Goal: Task Accomplishment & Management: Use online tool/utility

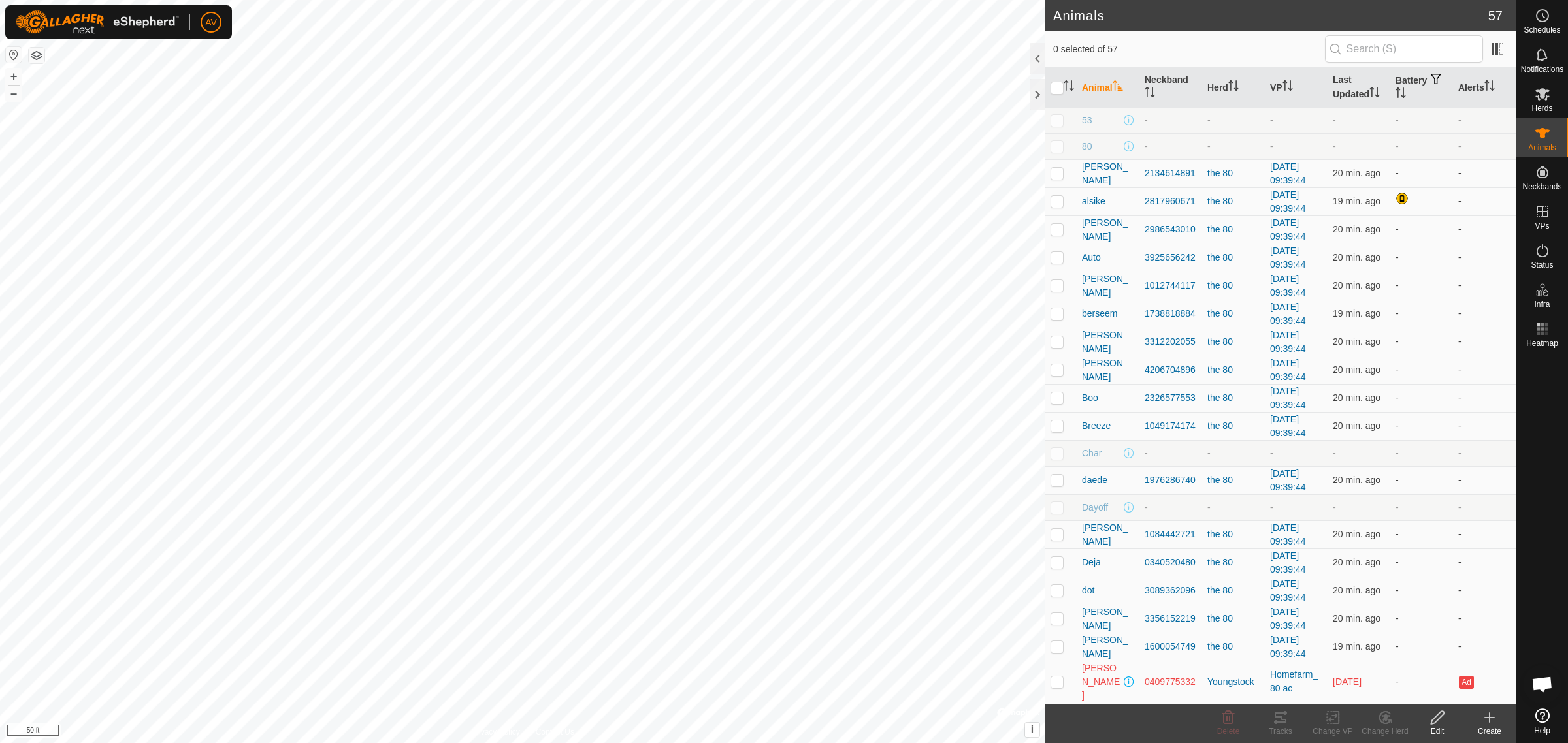
click at [1493, 716] on icon at bounding box center [1489, 717] width 16 height 16
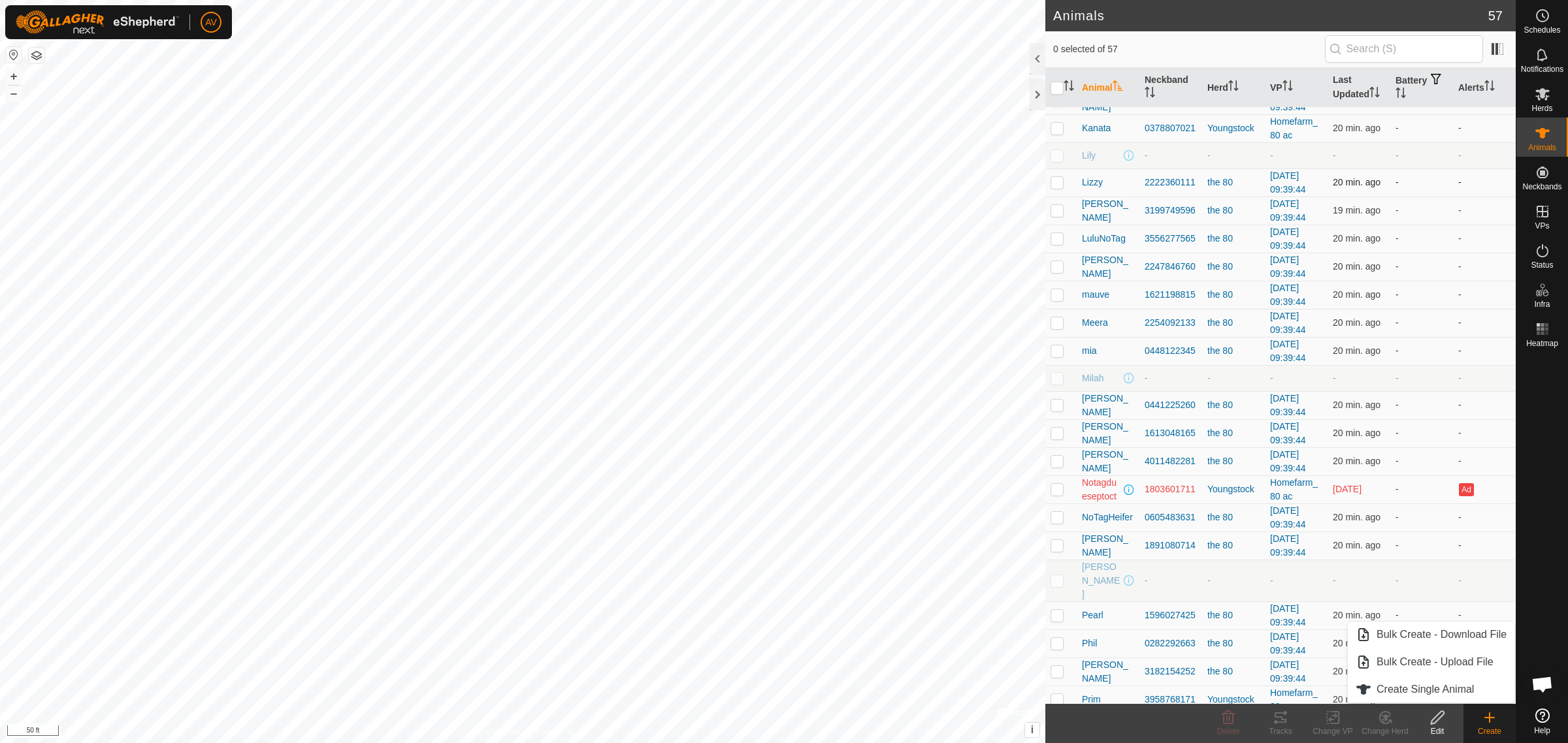
scroll to position [816, 0]
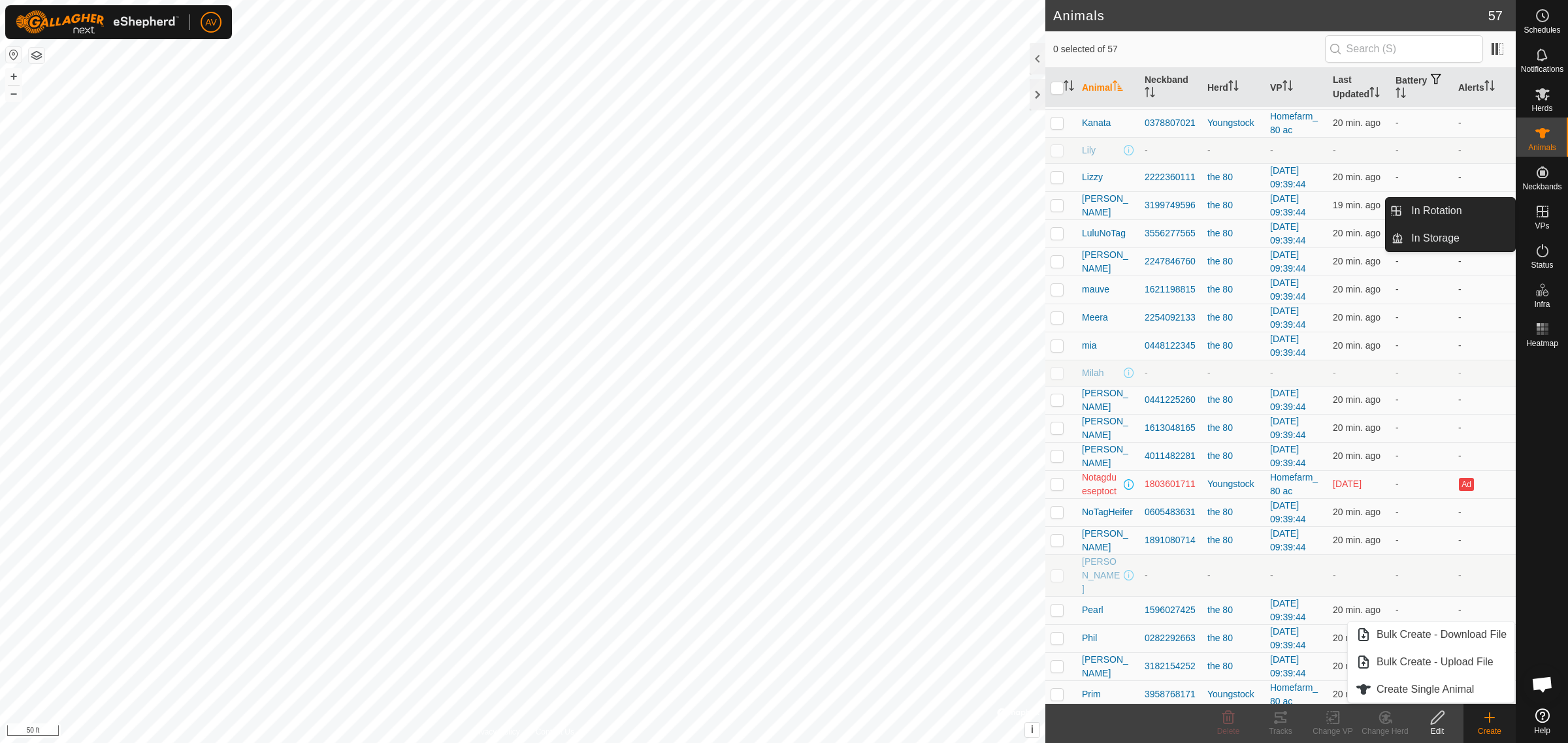
click at [1543, 216] on icon at bounding box center [1543, 212] width 12 height 12
drag, startPoint x: 1459, startPoint y: 203, endPoint x: 1517, endPoint y: 520, distance: 322.3
click at [1459, 204] on link "In Rotation" at bounding box center [1459, 210] width 112 height 26
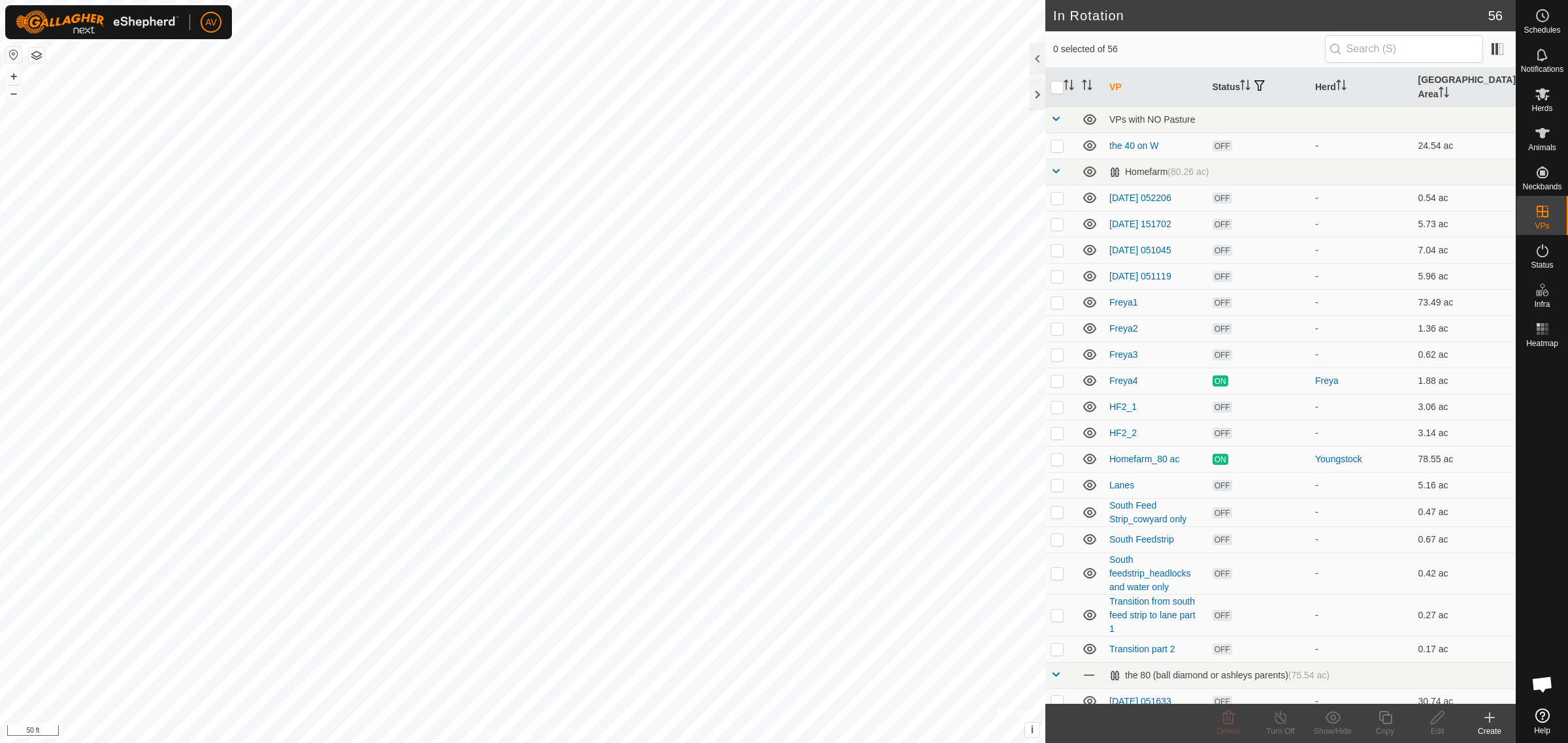
click at [1501, 724] on create-svg-icon at bounding box center [1490, 717] width 52 height 16
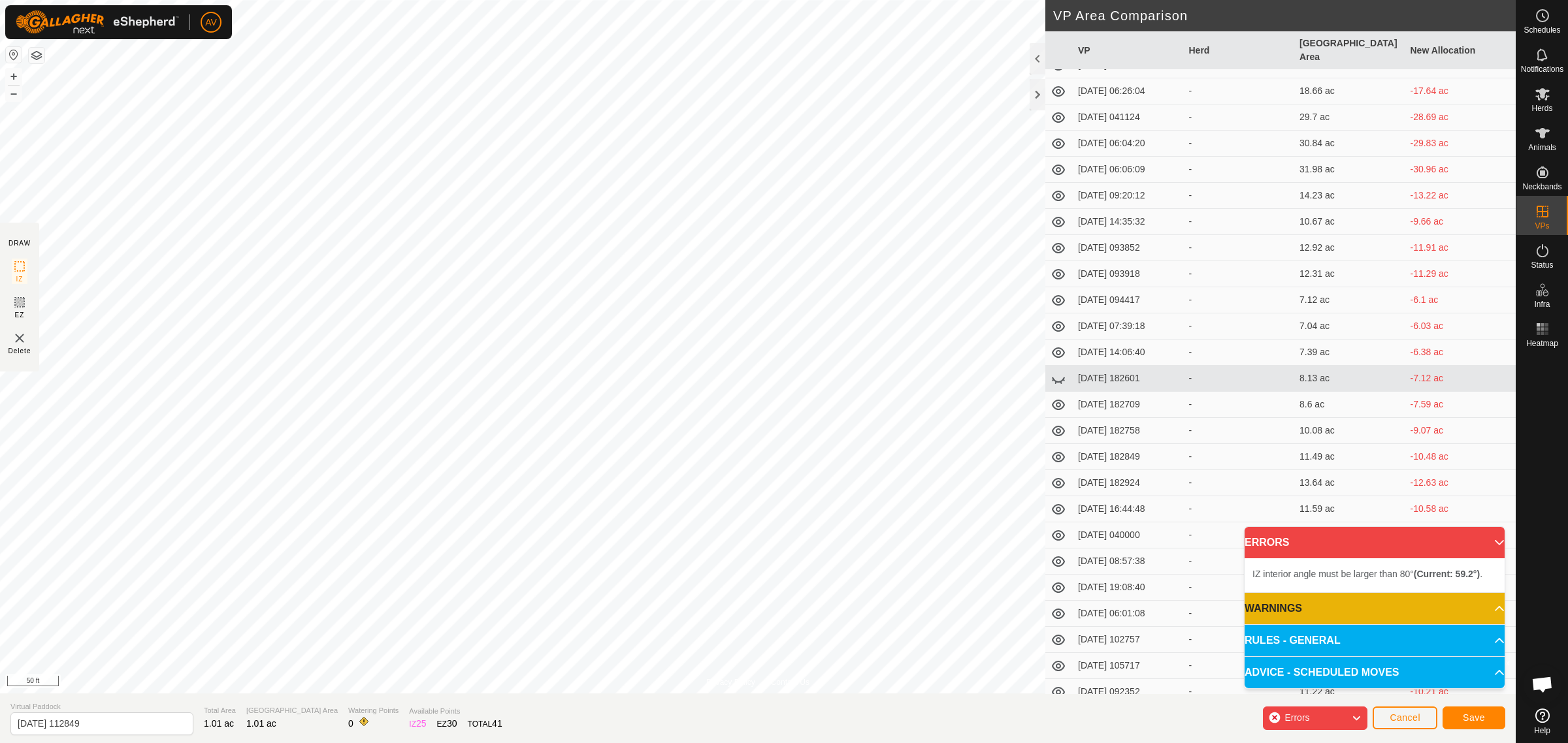
scroll to position [939, 0]
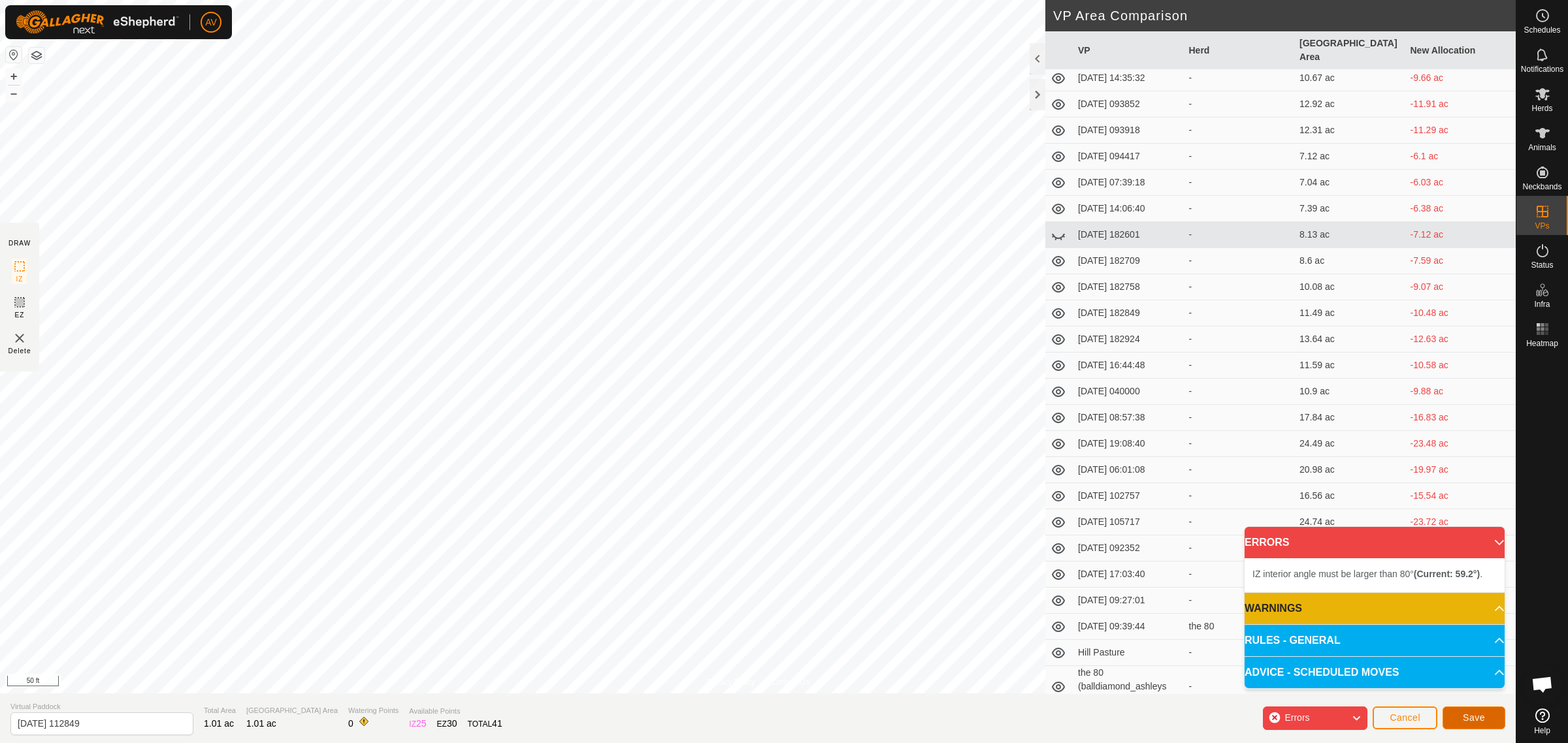
click at [1491, 723] on button "Save" at bounding box center [1474, 718] width 63 height 23
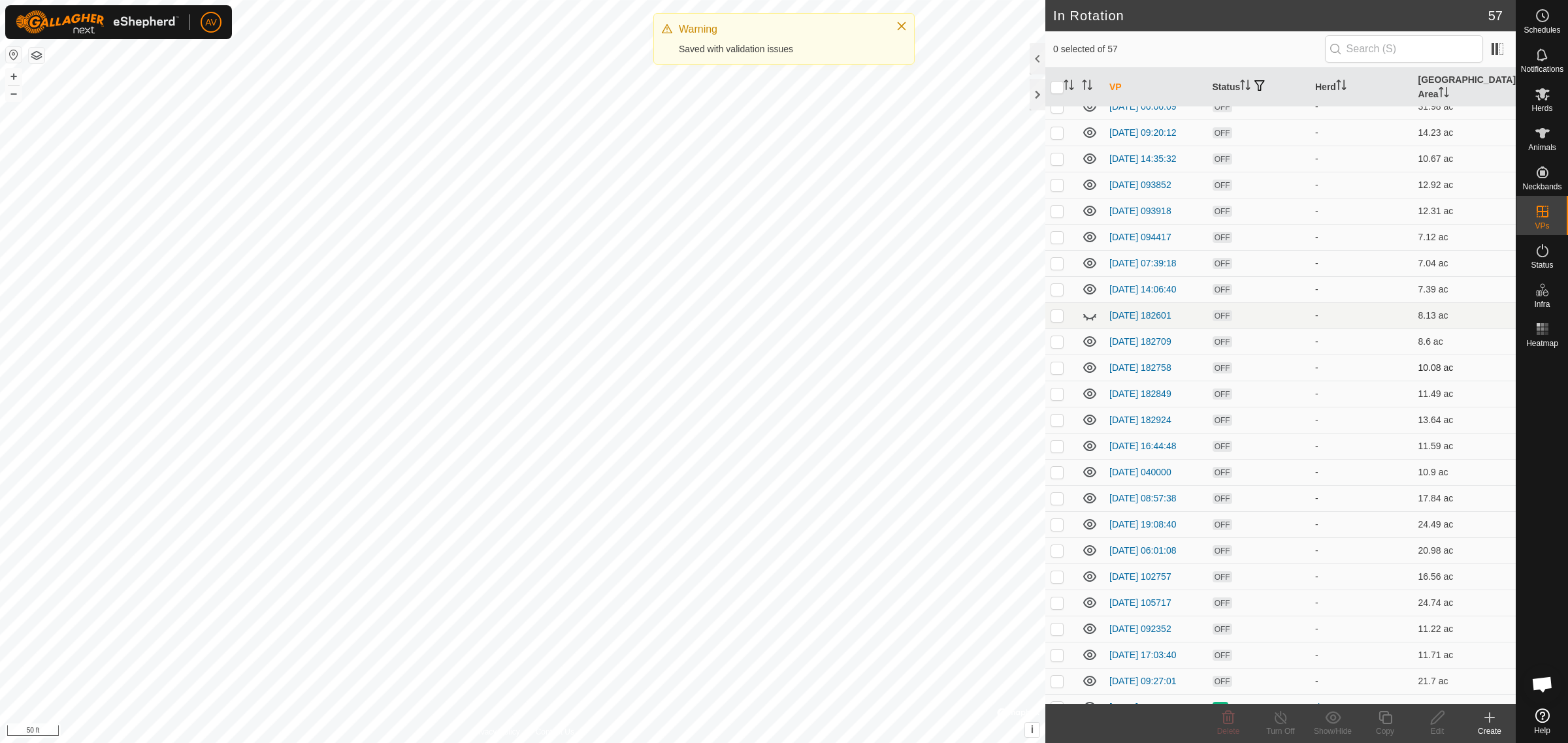
scroll to position [1006, 0]
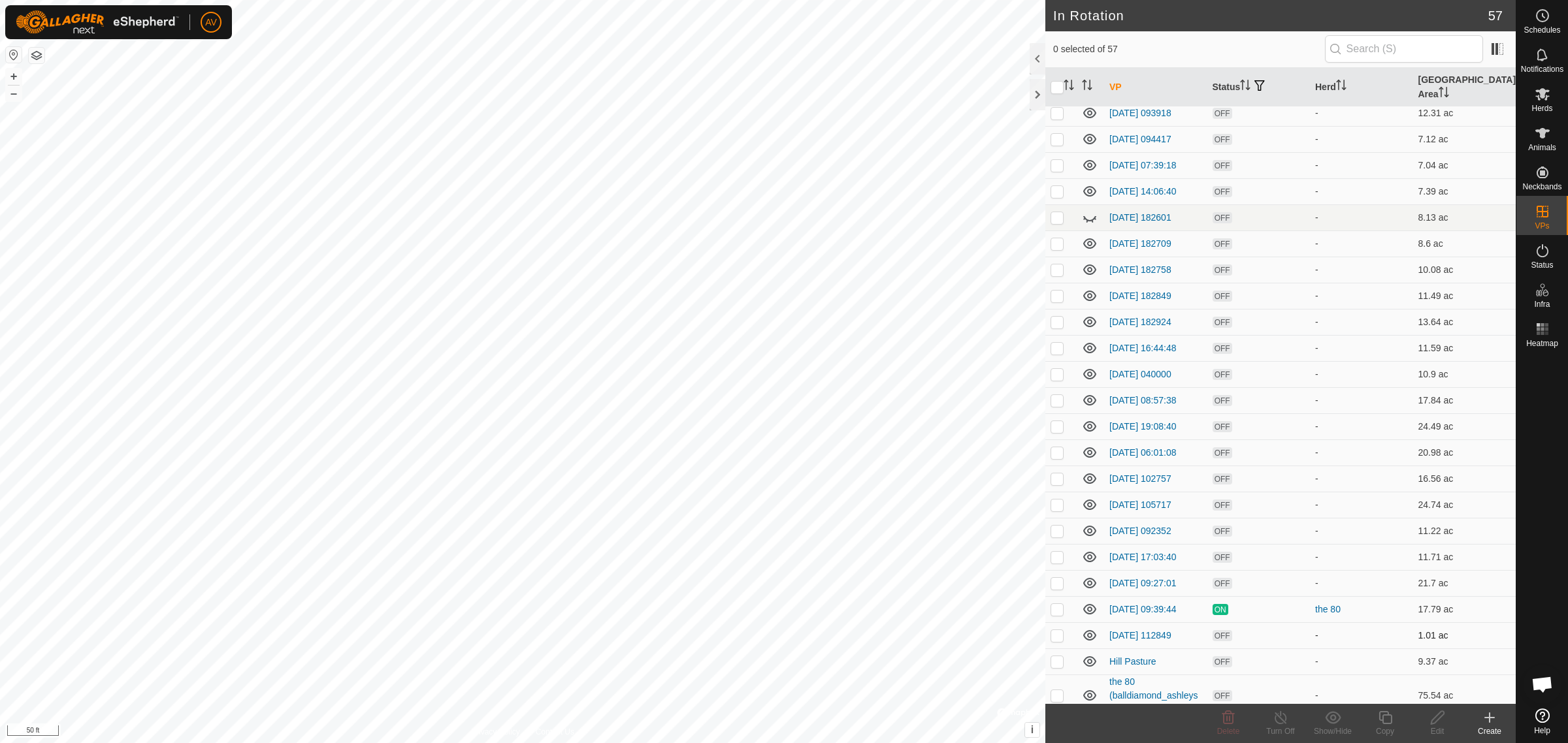
click at [1057, 628] on td at bounding box center [1061, 635] width 31 height 26
checkbox input "true"
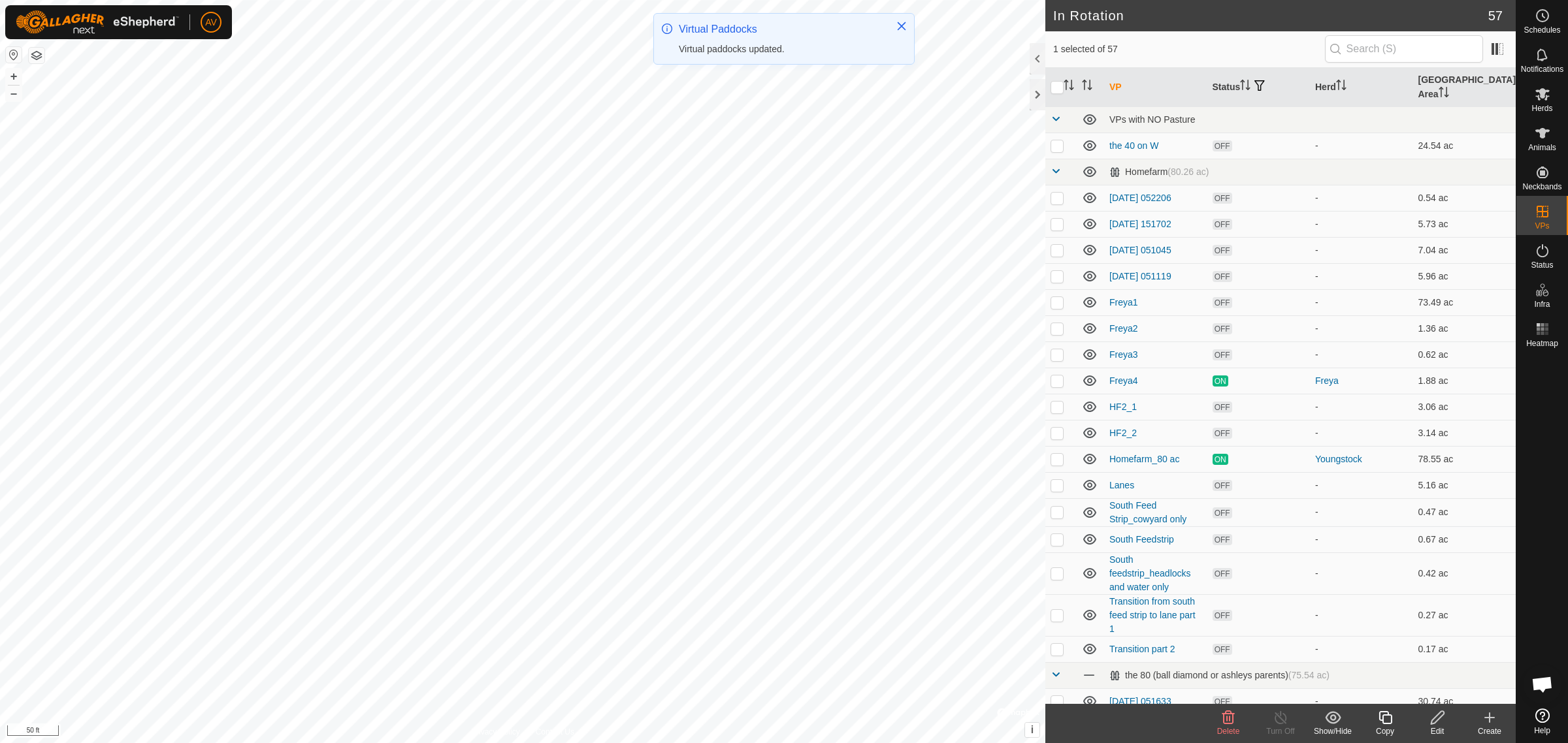
click at [1232, 725] on div "Delete" at bounding box center [1228, 731] width 52 height 12
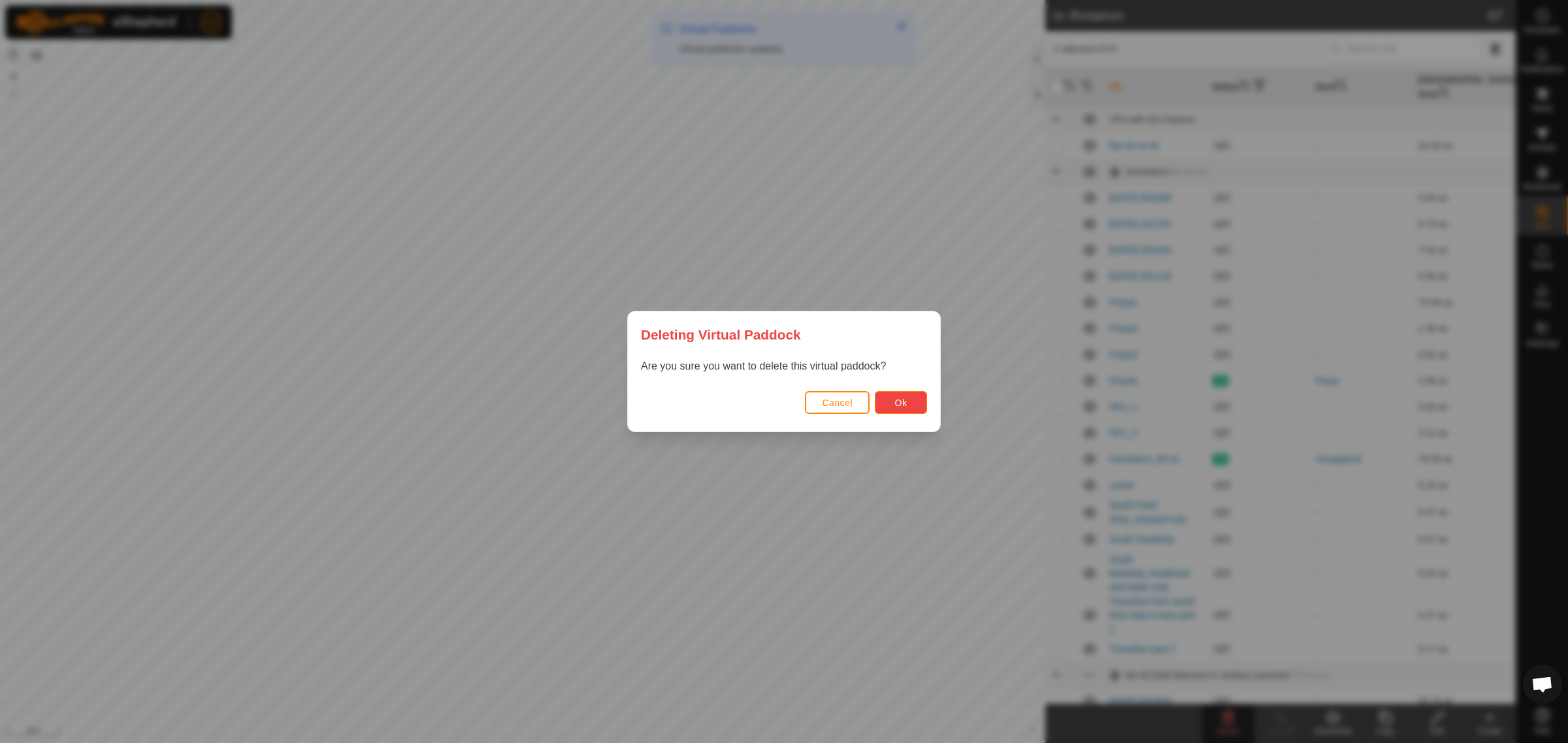
click at [903, 400] on span "Ok" at bounding box center [901, 403] width 13 height 10
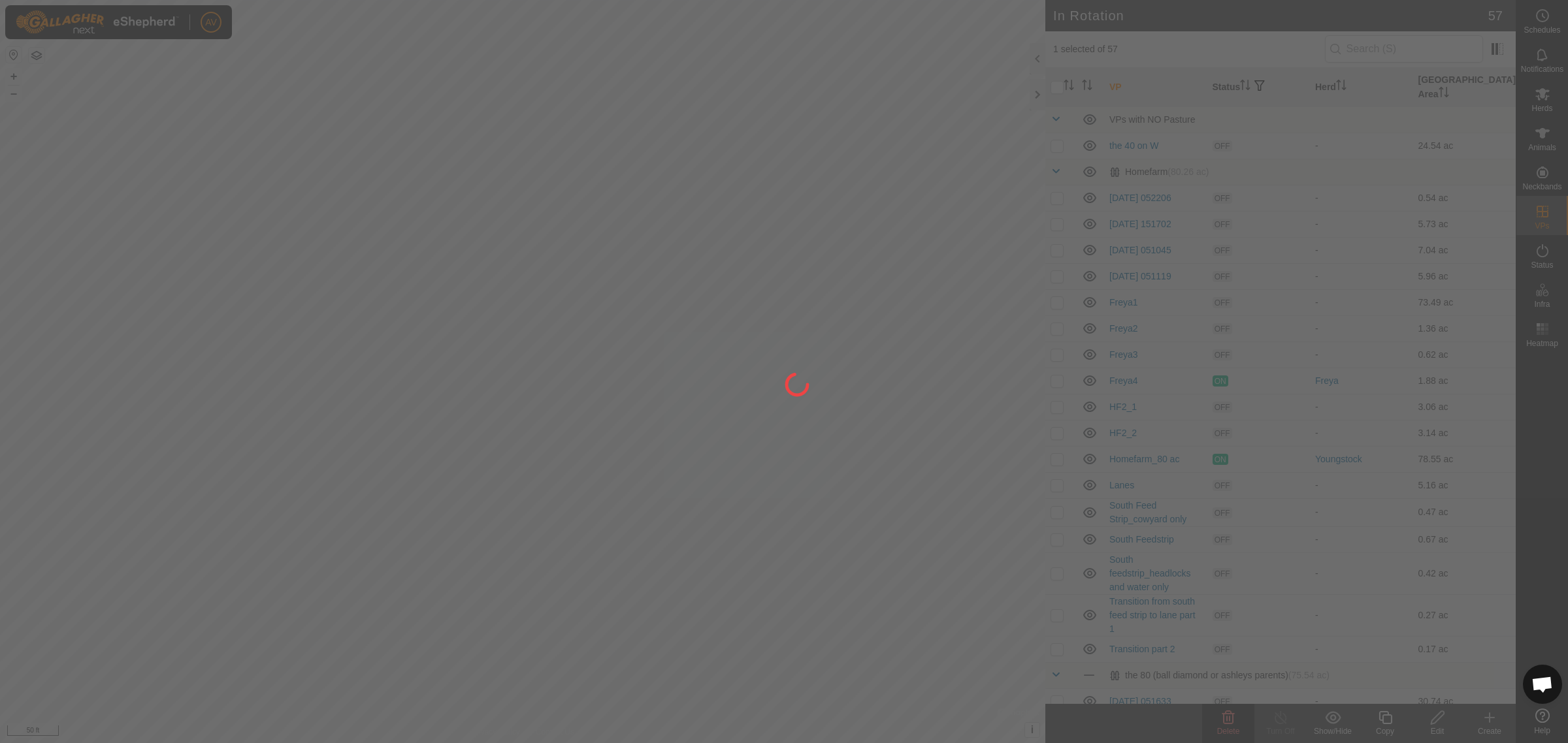
checkbox input "false"
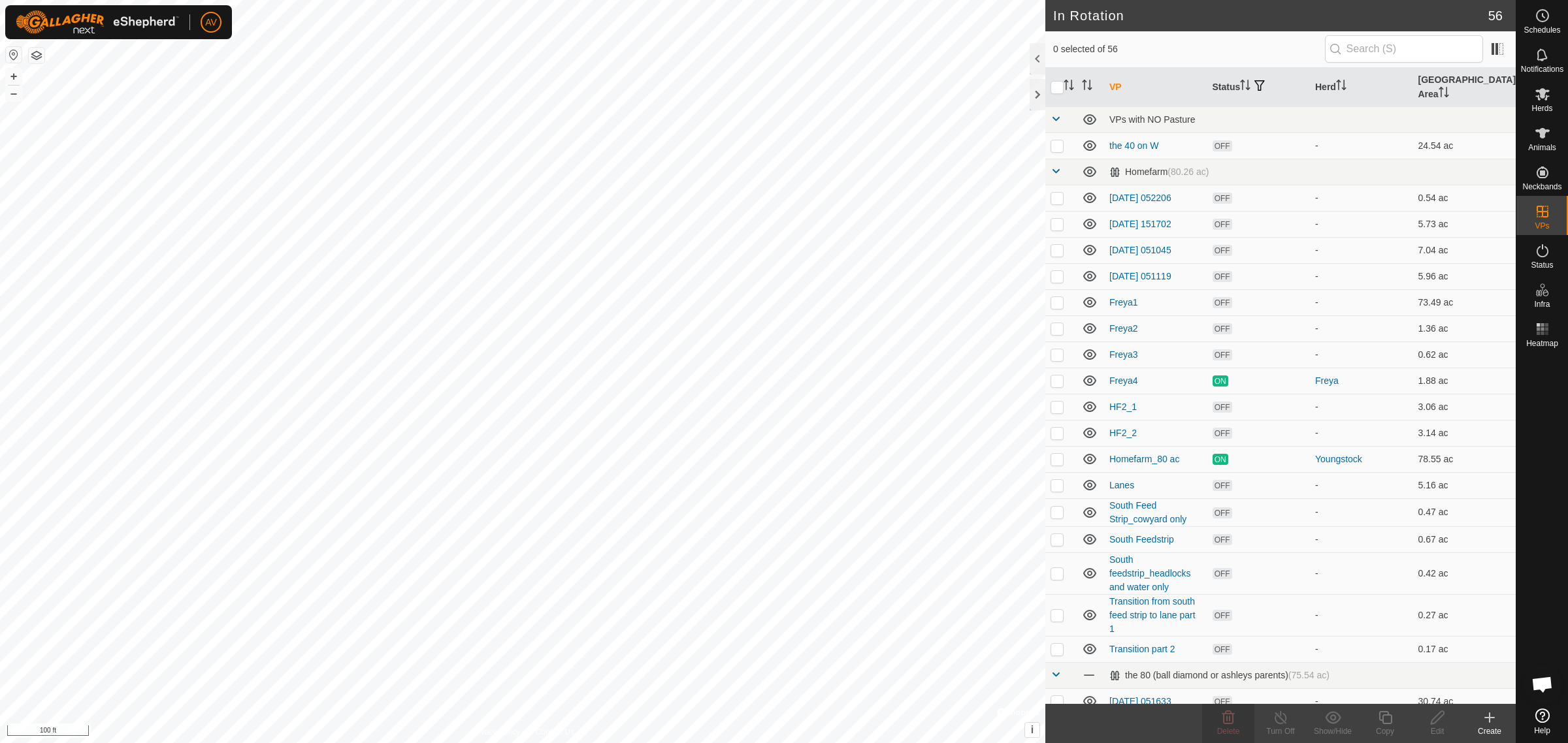
click at [1490, 714] on icon at bounding box center [1490, 718] width 0 height 9
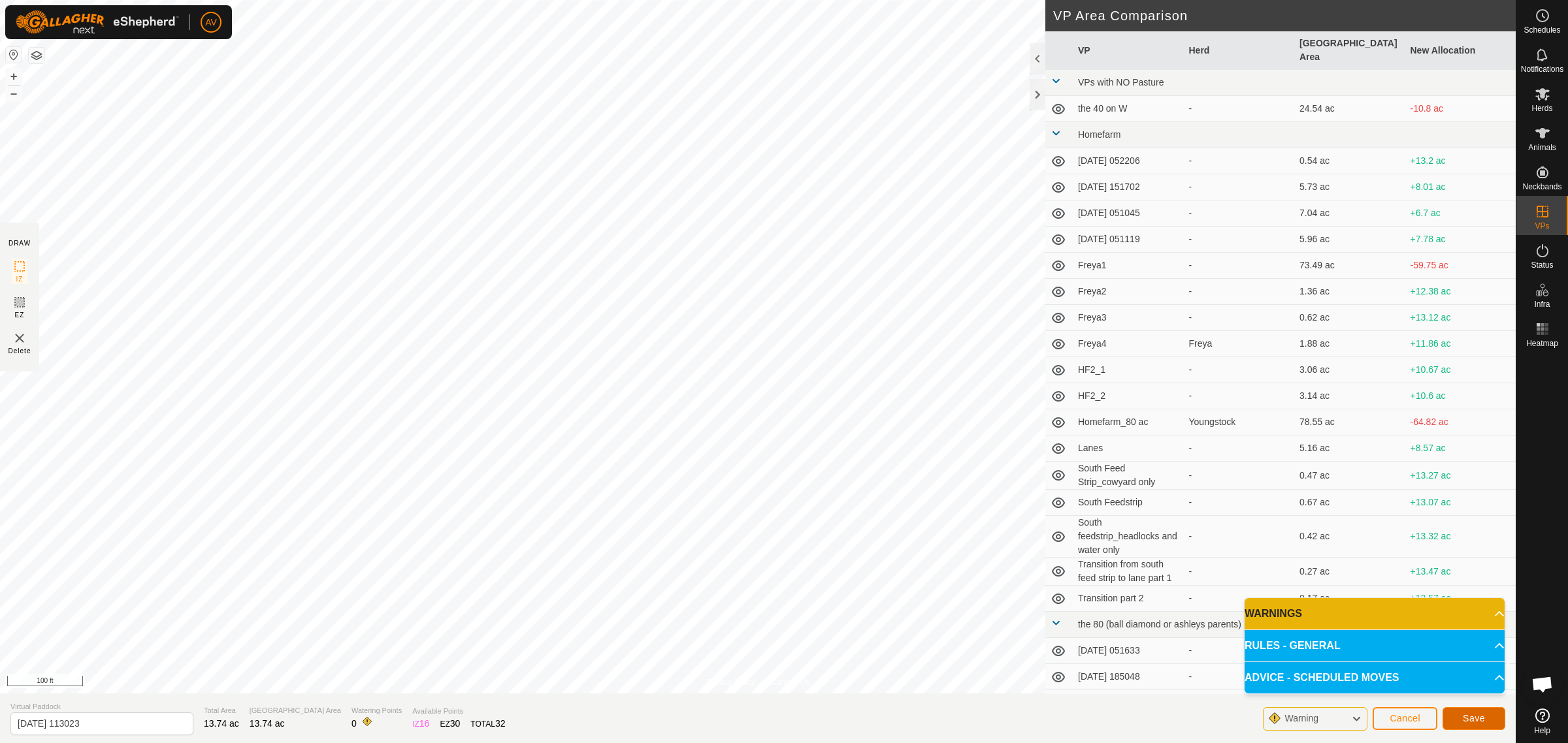
click at [1473, 724] on button "Save" at bounding box center [1474, 718] width 63 height 23
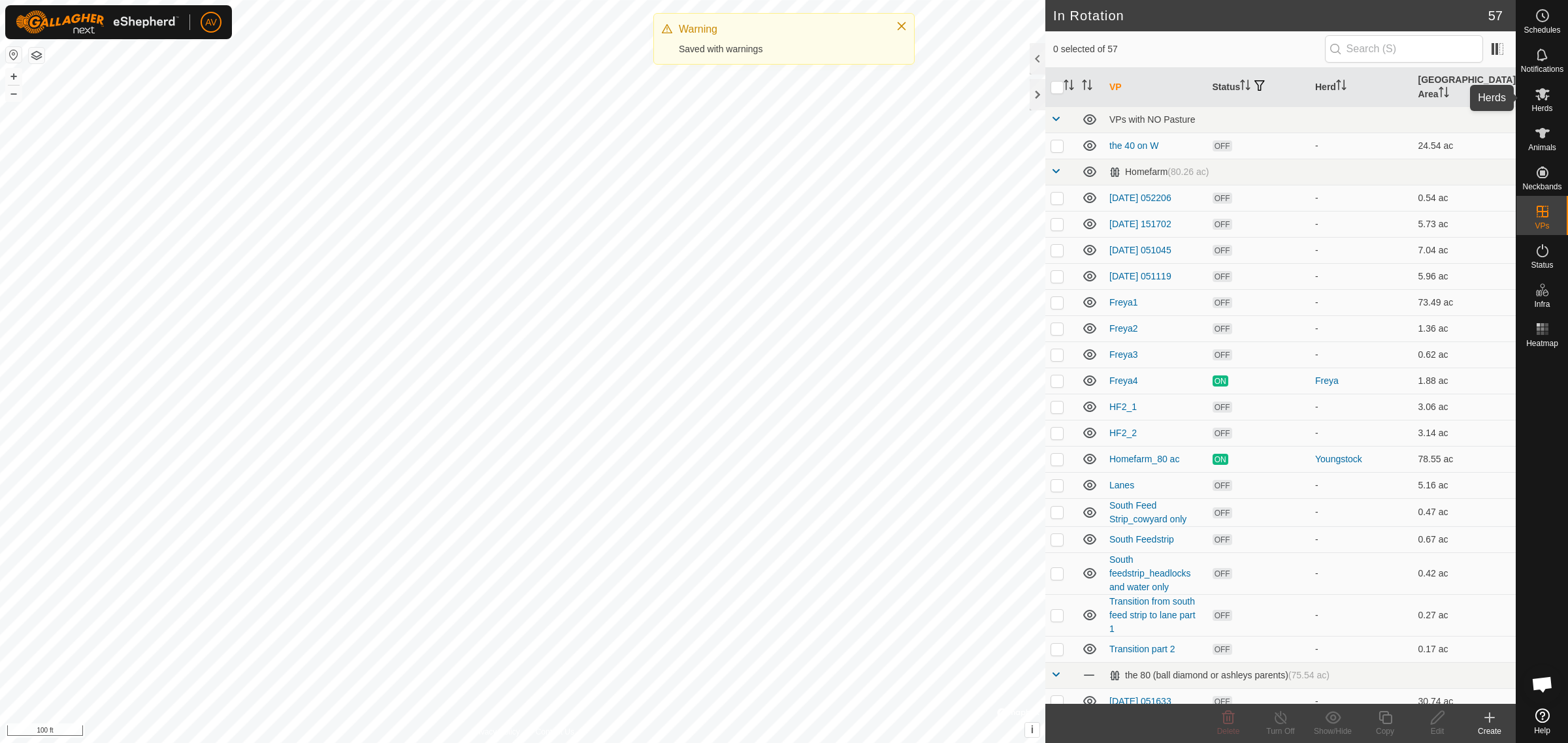
click at [1539, 93] on icon at bounding box center [1542, 94] width 16 height 16
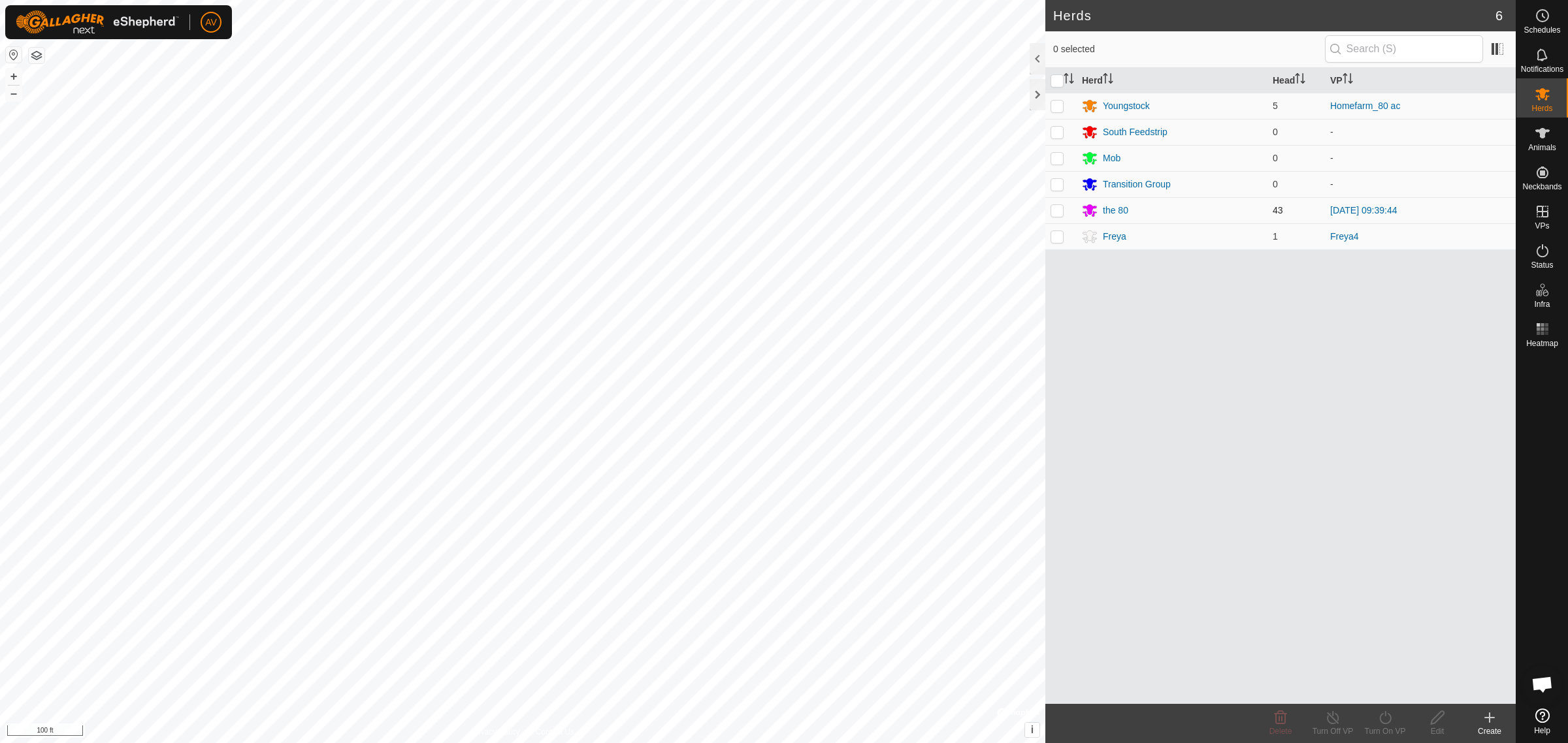
click at [1055, 211] on p-checkbox at bounding box center [1057, 210] width 13 height 10
checkbox input "true"
click at [1373, 723] on turn-on-svg-icon at bounding box center [1385, 717] width 52 height 16
click at [1389, 686] on link "Now" at bounding box center [1424, 689] width 129 height 26
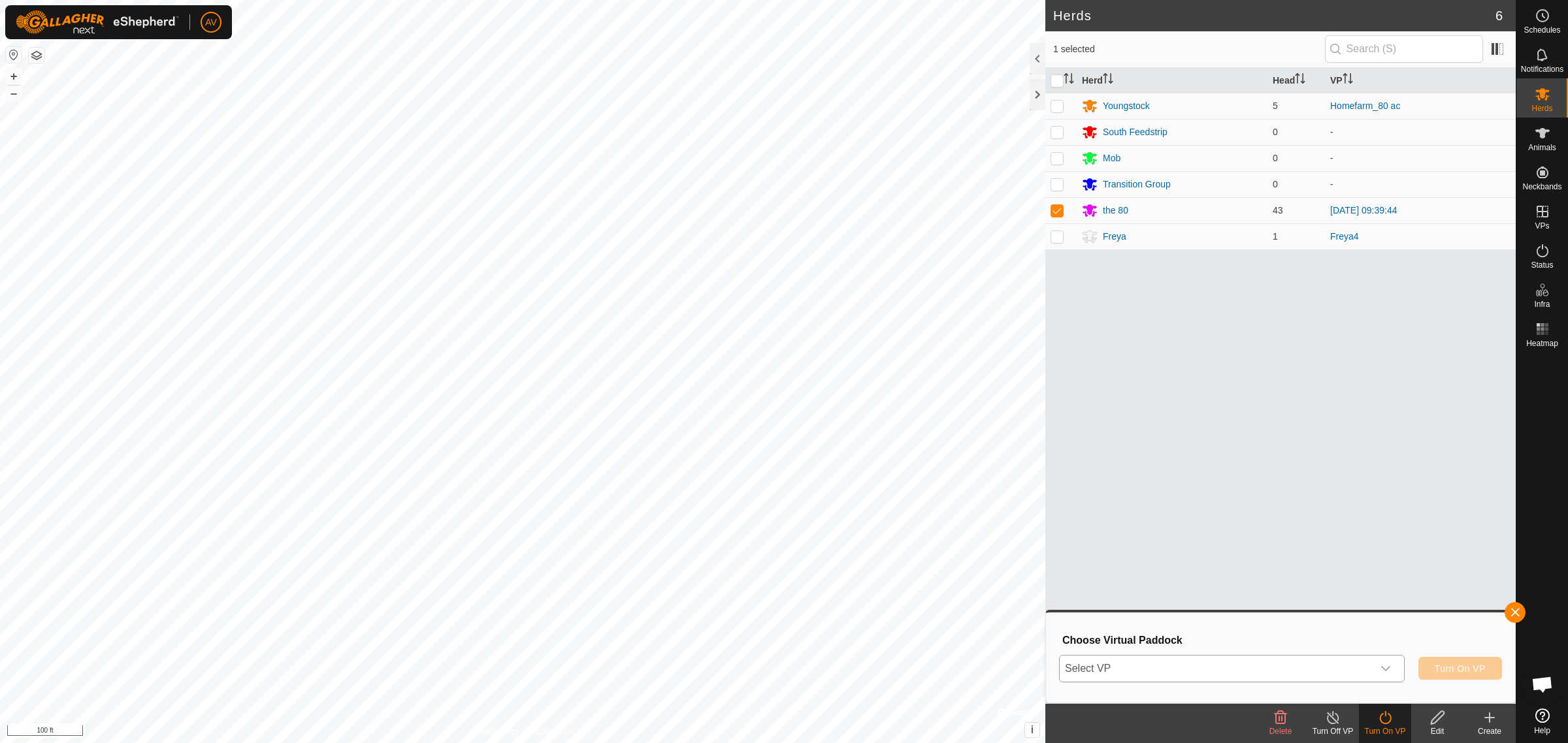
click at [1263, 666] on span "Select VP" at bounding box center [1216, 668] width 313 height 26
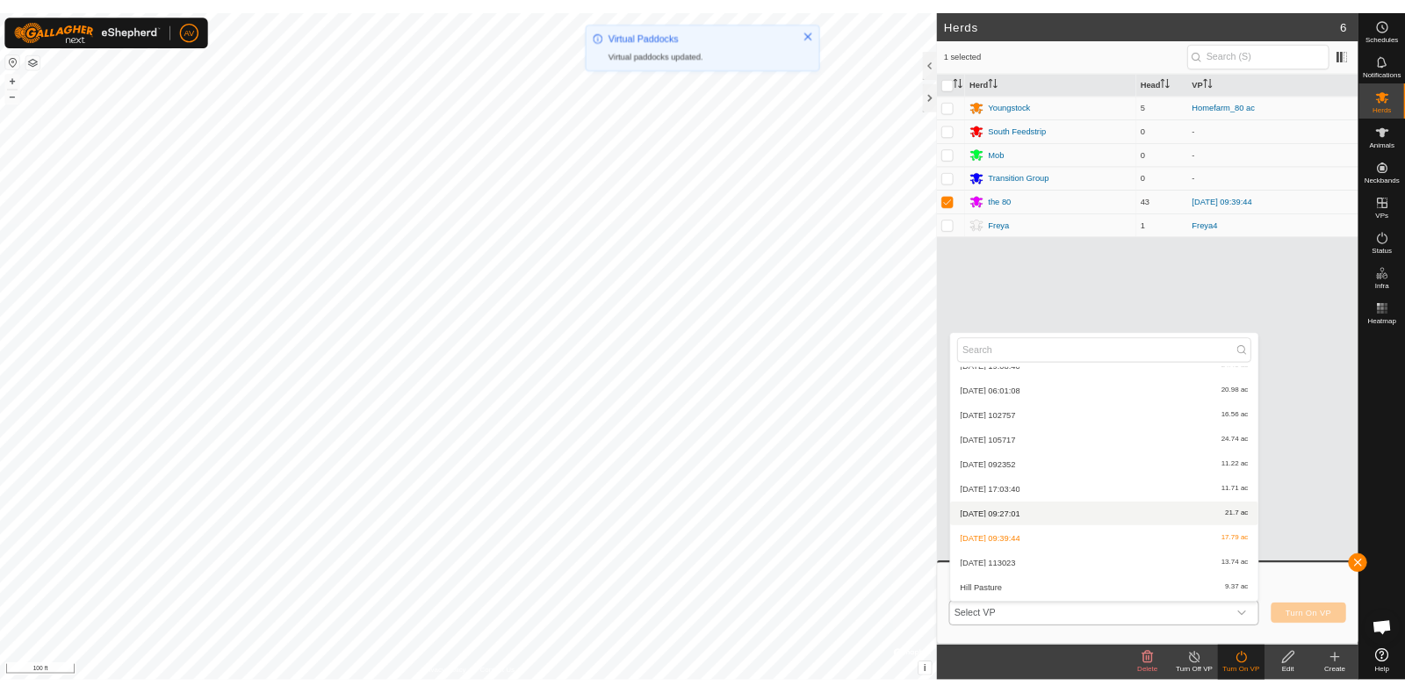
scroll to position [1868, 0]
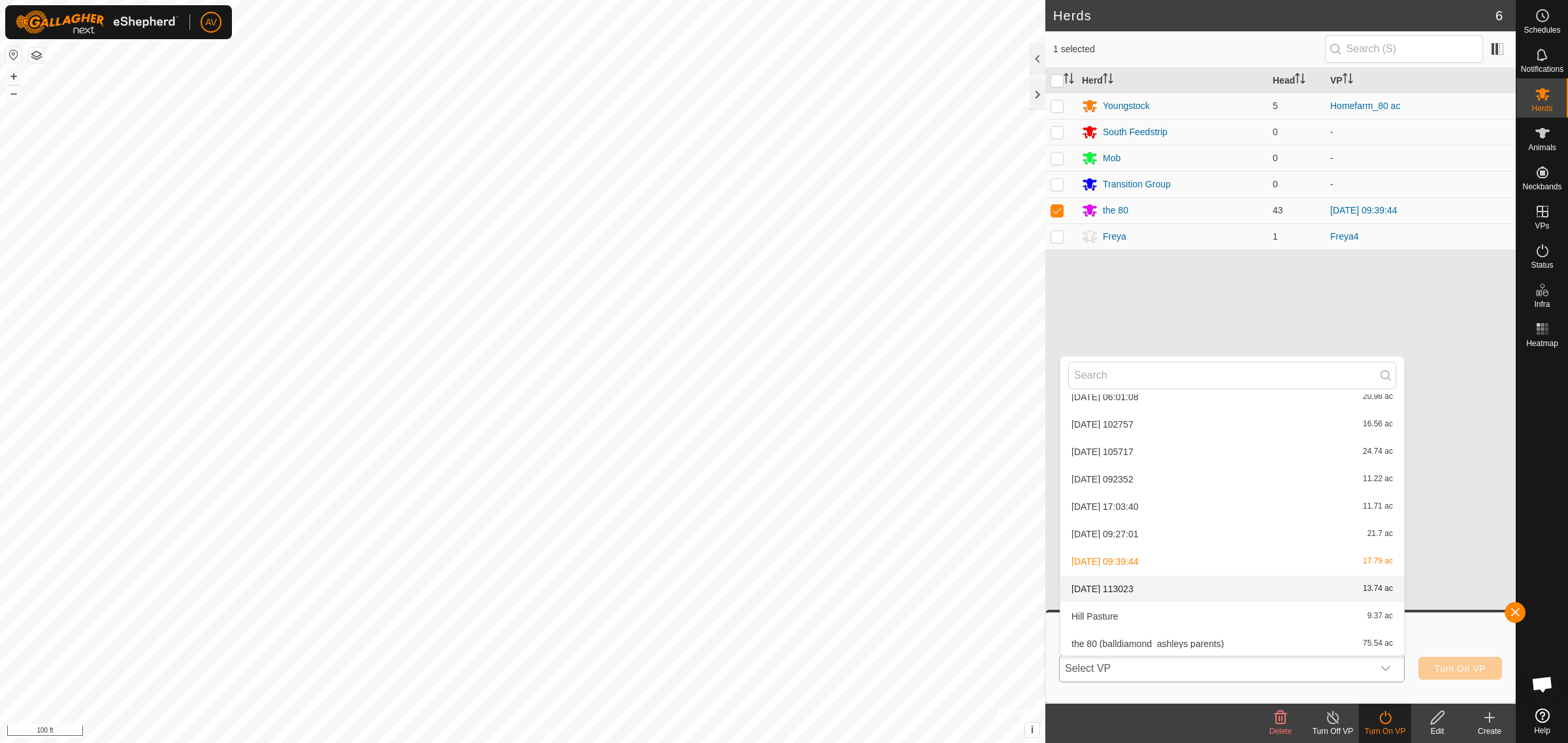
click at [1230, 586] on li "2025-09-22 113023 13.74 ac" at bounding box center [1232, 588] width 344 height 26
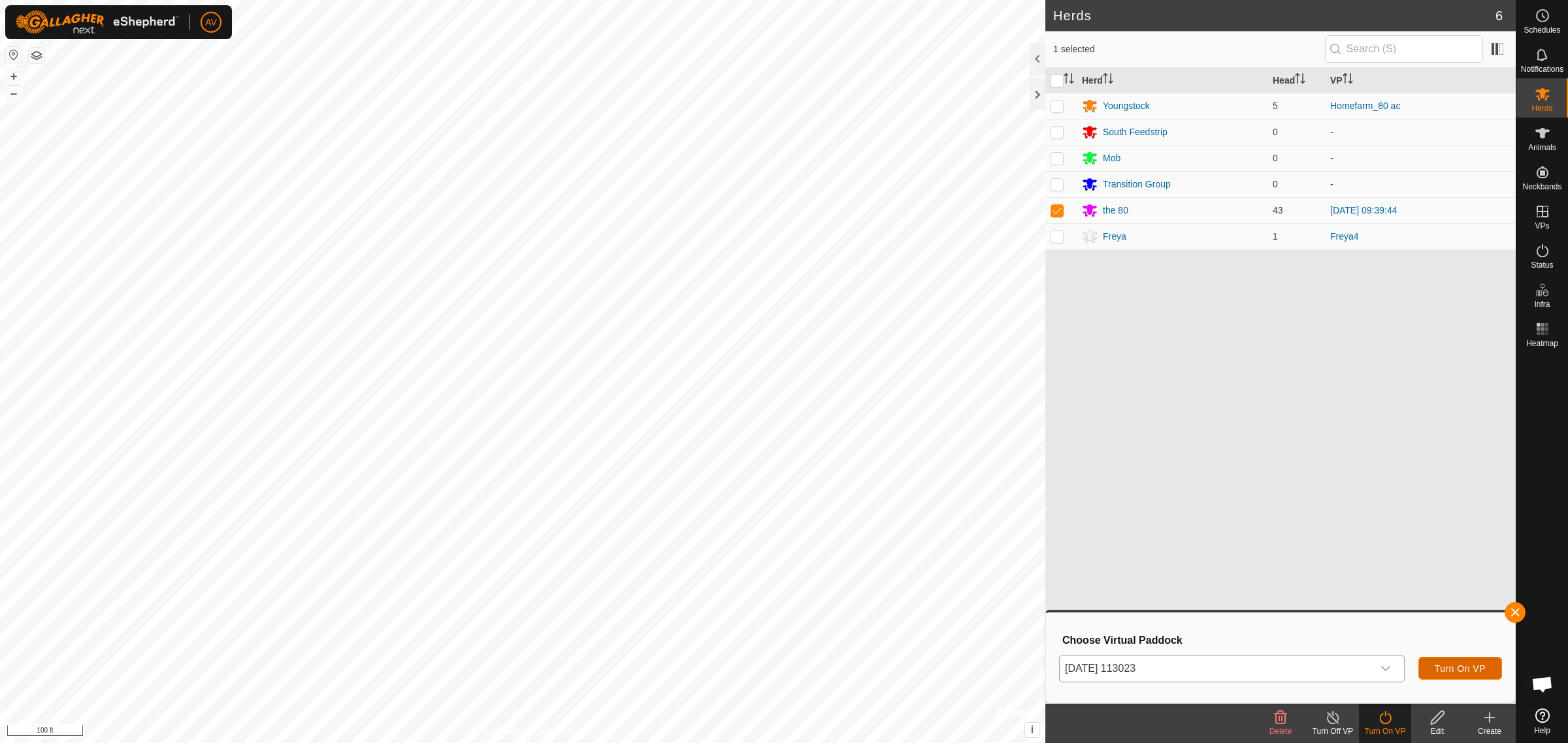
click at [1448, 668] on span "Turn On VP" at bounding box center [1460, 669] width 51 height 10
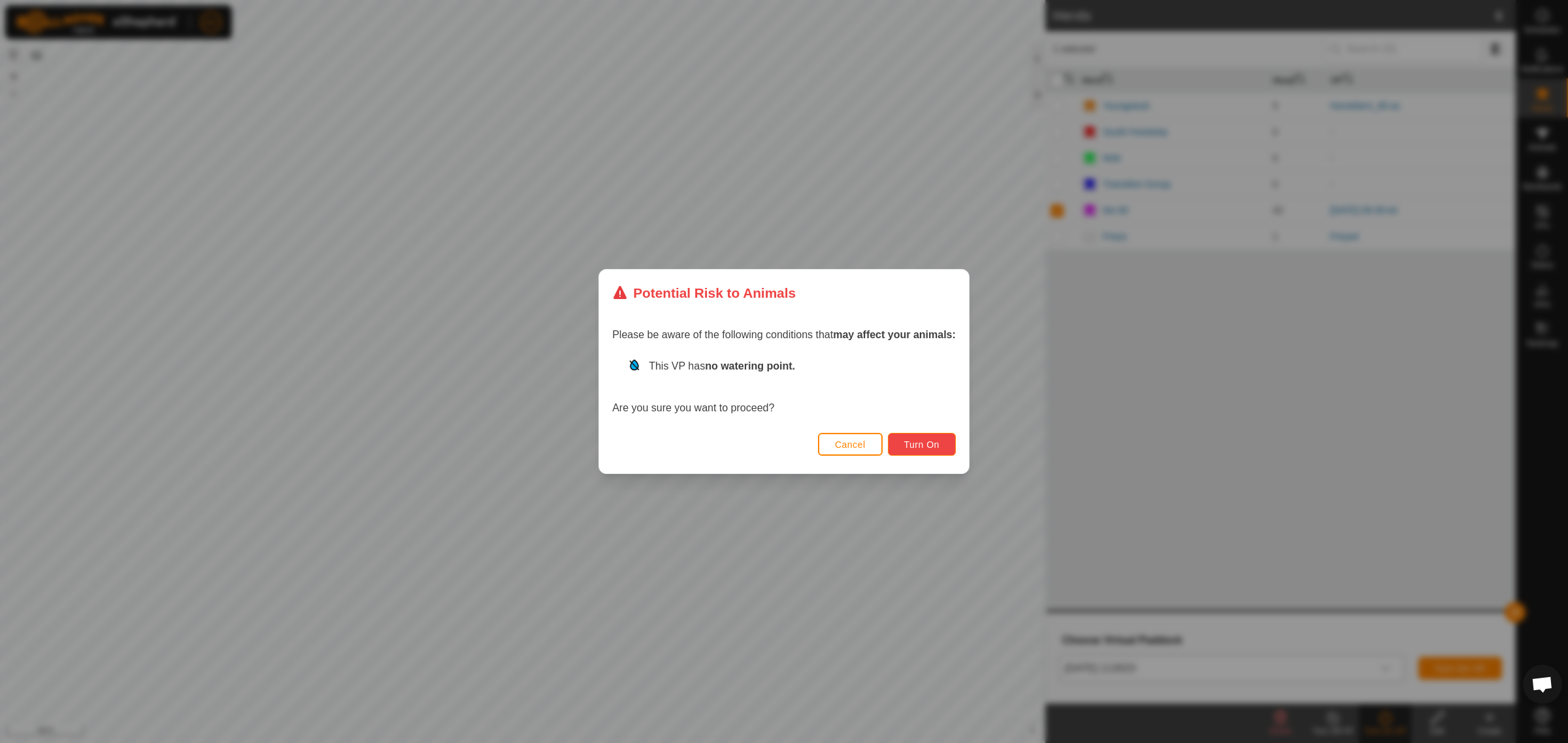
click at [933, 443] on span "Turn On" at bounding box center [921, 445] width 35 height 10
